Goal: Task Accomplishment & Management: Manage account settings

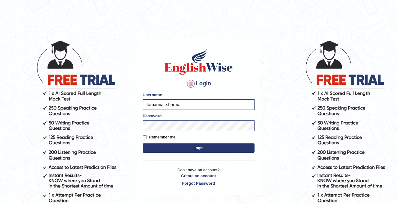
click at [171, 149] on button "Login" at bounding box center [199, 147] width 112 height 9
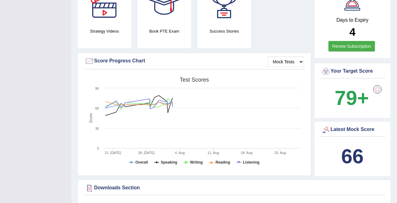
scroll to position [198, 0]
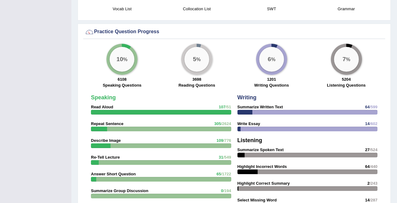
drag, startPoint x: 402, startPoint y: 23, endPoint x: 402, endPoint y: 110, distance: 87.0
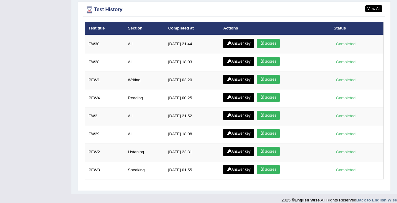
scroll to position [0, 0]
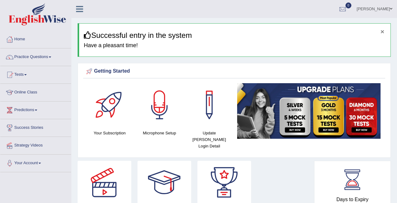
click at [382, 30] on button "×" at bounding box center [383, 31] width 4 height 7
